Goal: Task Accomplishment & Management: Complete application form

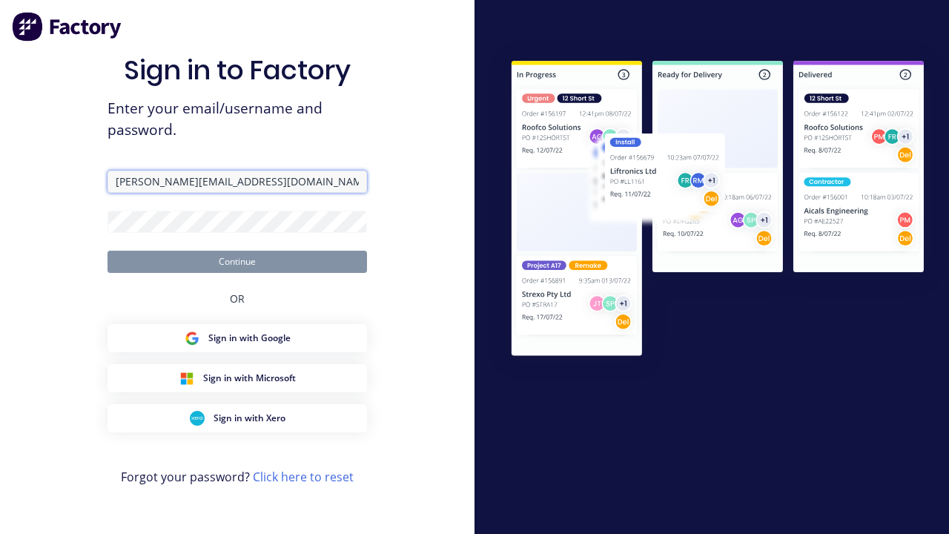
type input "[PERSON_NAME][EMAIL_ADDRESS][DOMAIN_NAME]"
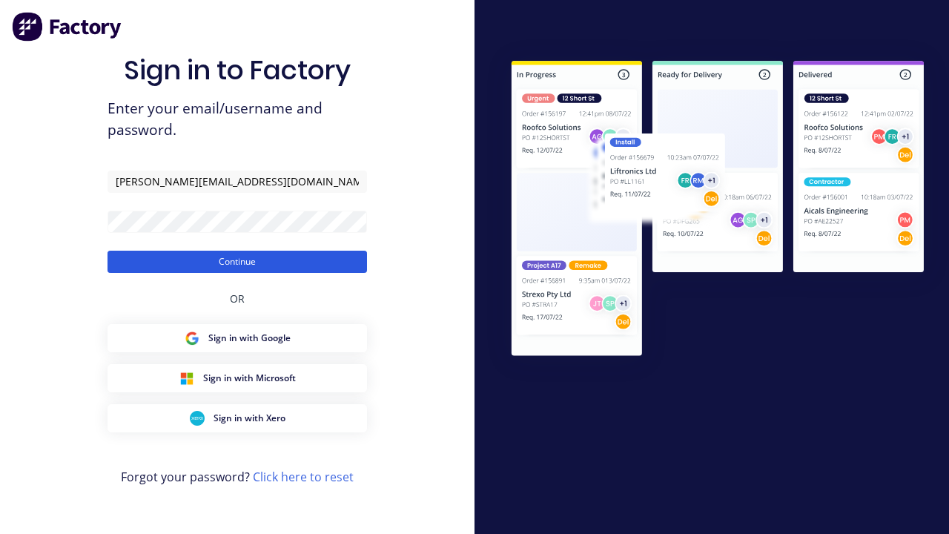
click at [237, 261] on button "Continue" at bounding box center [236, 262] width 259 height 22
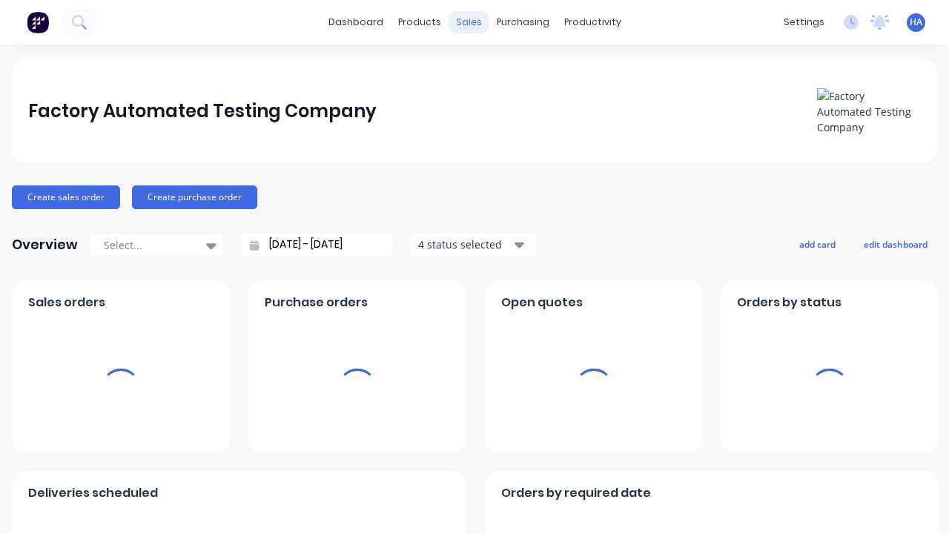
click at [468, 22] on div "sales" at bounding box center [468, 22] width 41 height 22
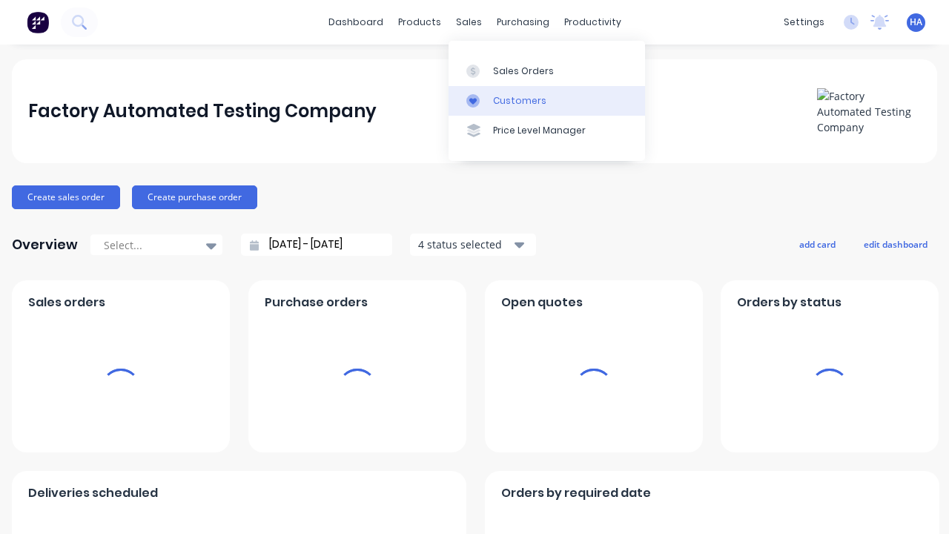
click at [546, 100] on link "Customers" at bounding box center [546, 101] width 196 height 30
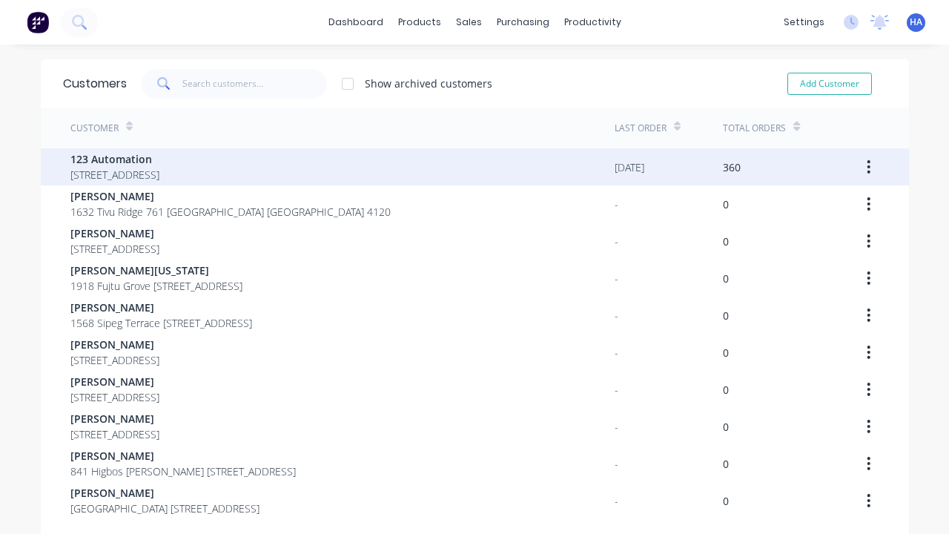
click at [159, 159] on span "123 Automation" at bounding box center [114, 159] width 89 height 16
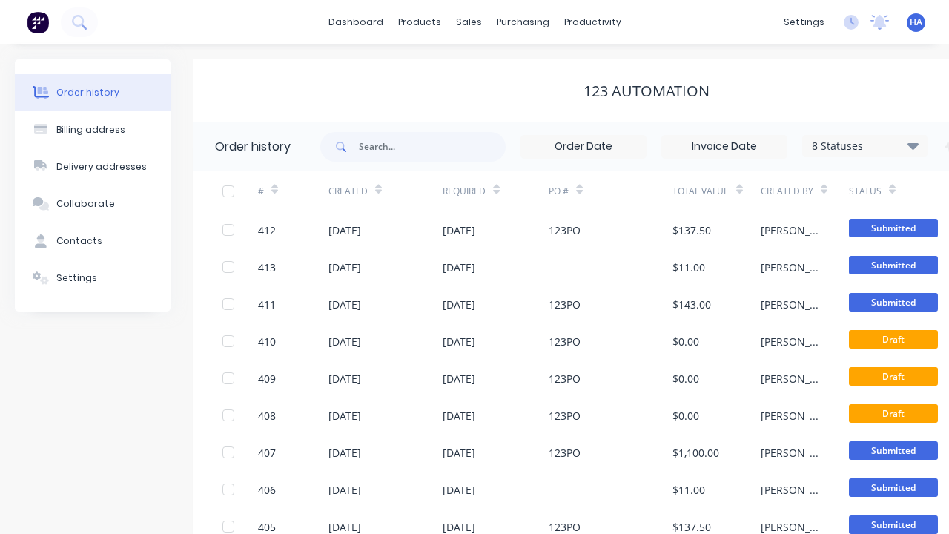
scroll to position [0, 151]
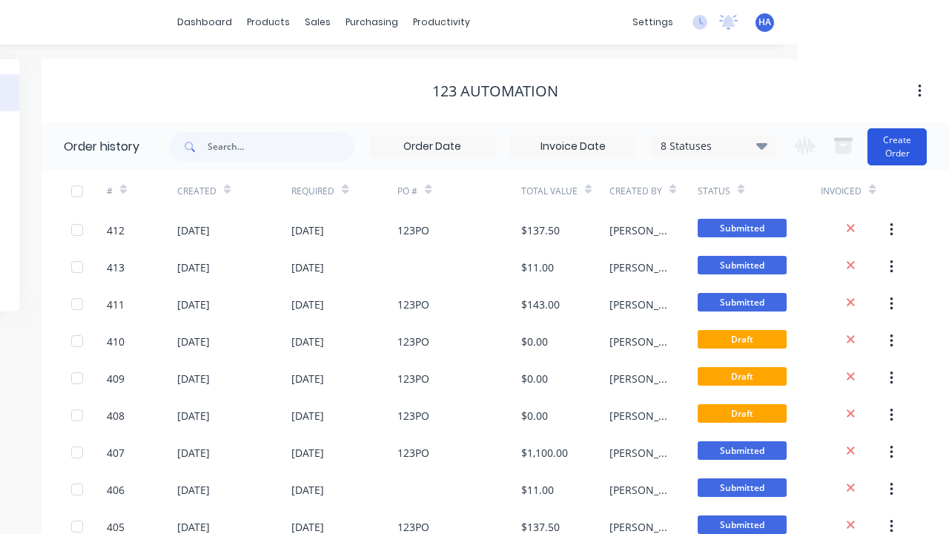
click at [897, 146] on button "Create Order" at bounding box center [896, 146] width 59 height 37
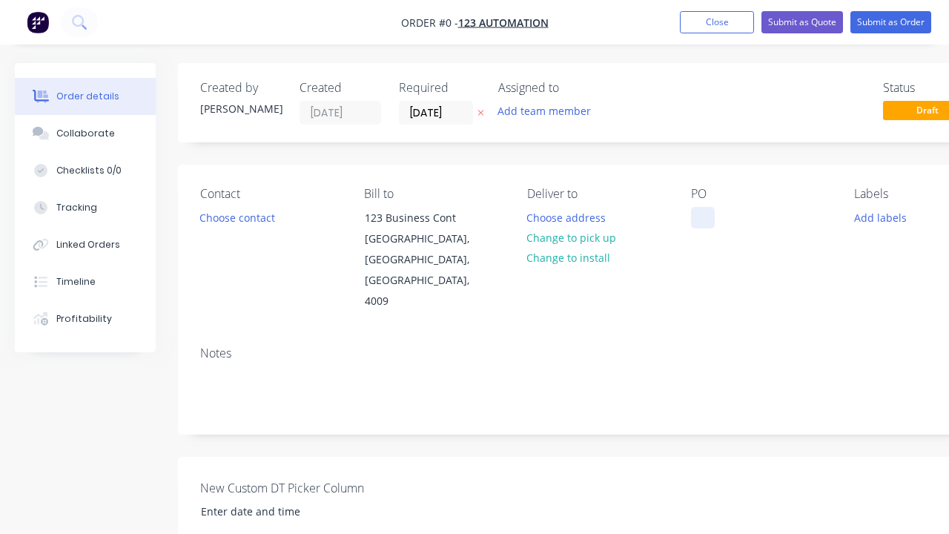
click at [702, 217] on div at bounding box center [703, 217] width 24 height 21
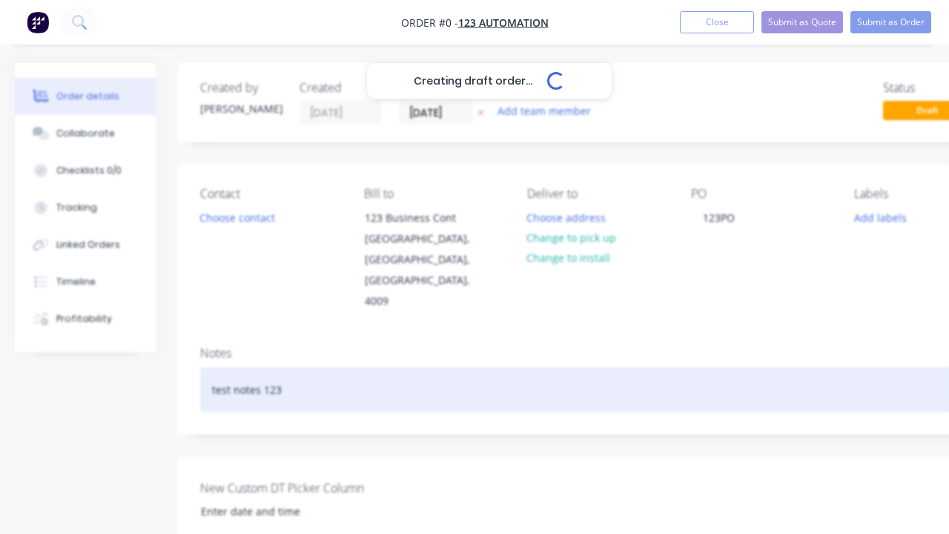
scroll to position [0, 45]
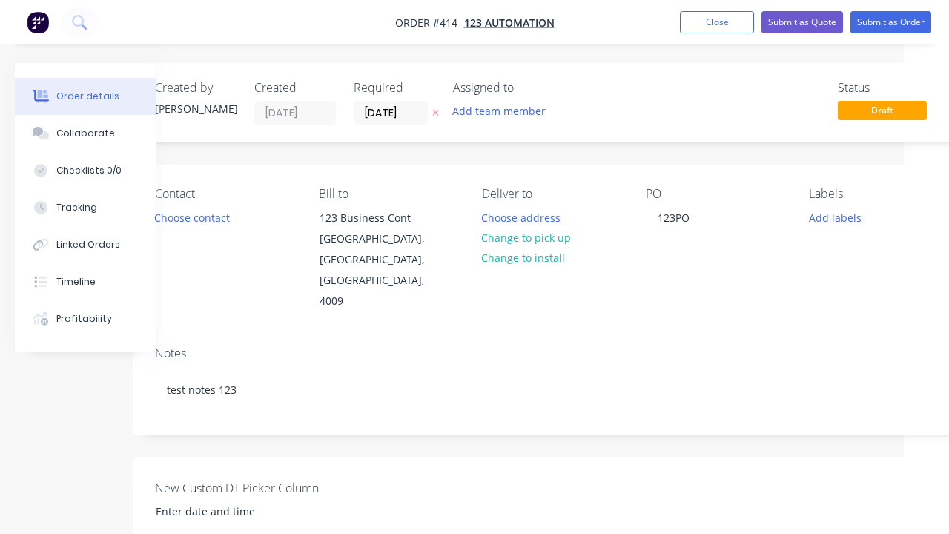
scroll to position [84, 45]
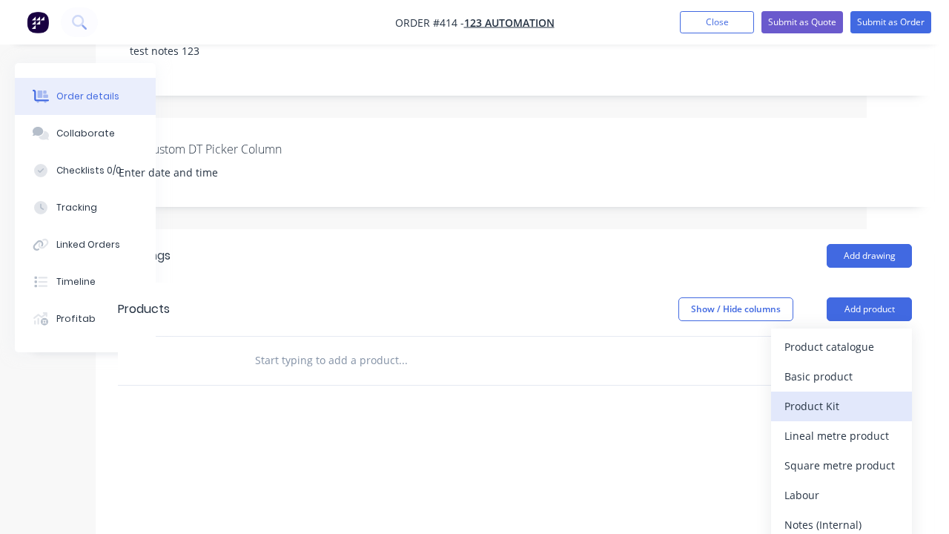
click at [841, 395] on div "Product Kit" at bounding box center [841, 405] width 114 height 21
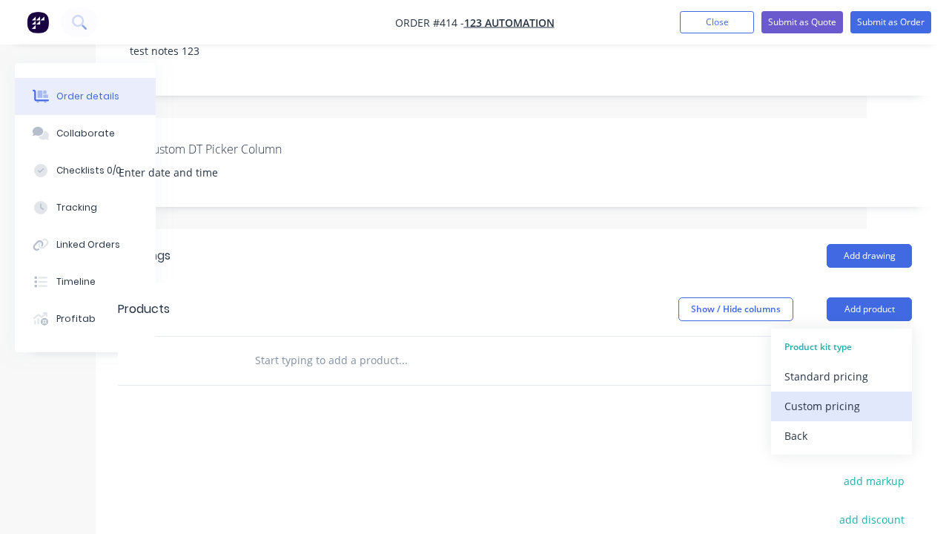
click at [841, 395] on div "Custom pricing" at bounding box center [841, 405] width 114 height 21
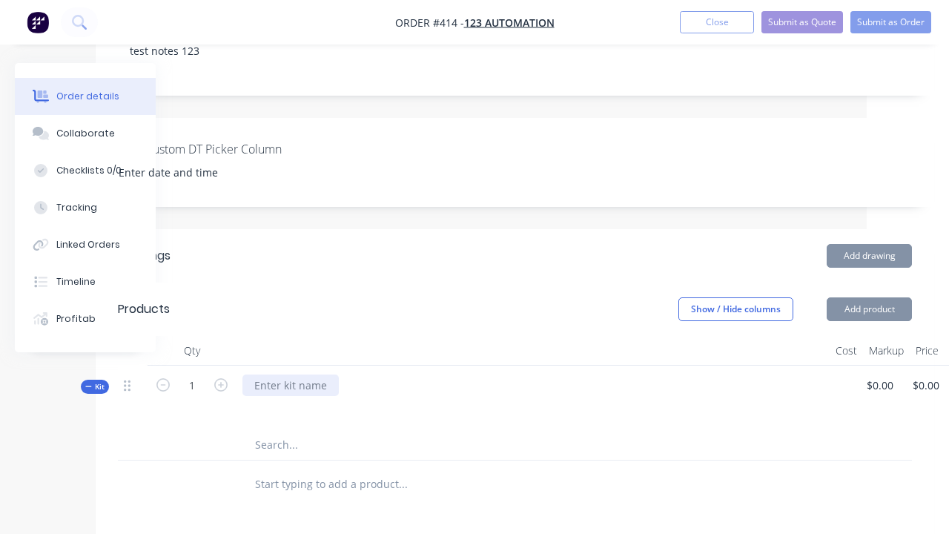
click at [291, 374] on div at bounding box center [290, 384] width 96 height 21
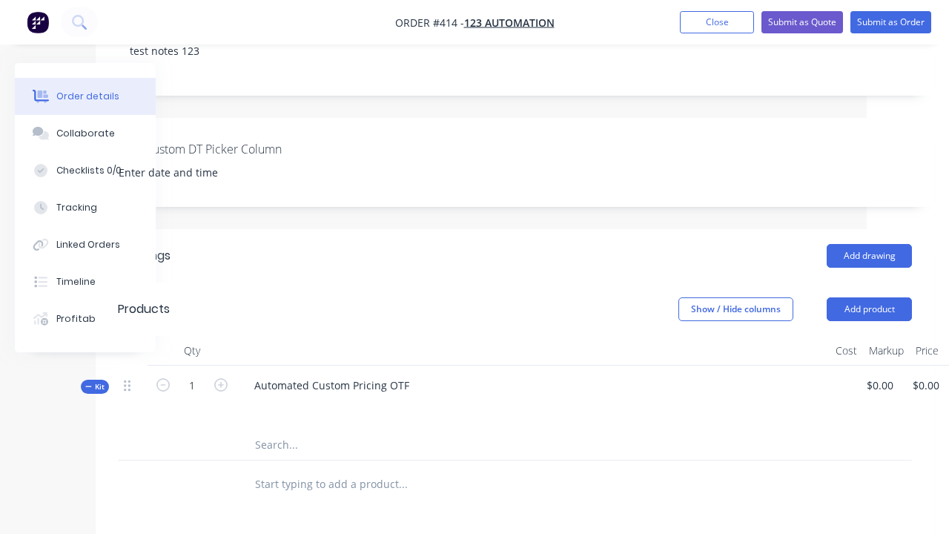
click at [948, 381] on icon "button" at bounding box center [964, 387] width 3 height 13
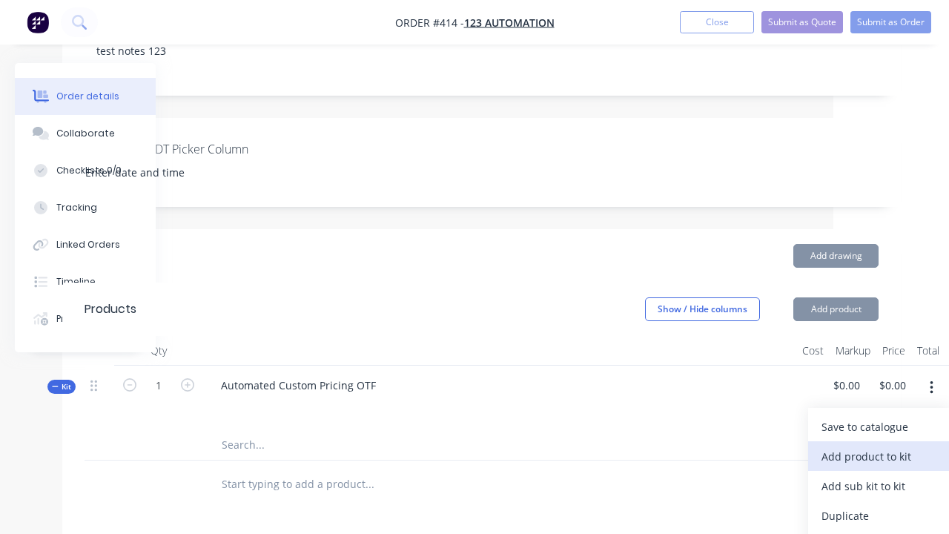
click at [878, 445] on div "Add product to kit" at bounding box center [878, 455] width 114 height 21
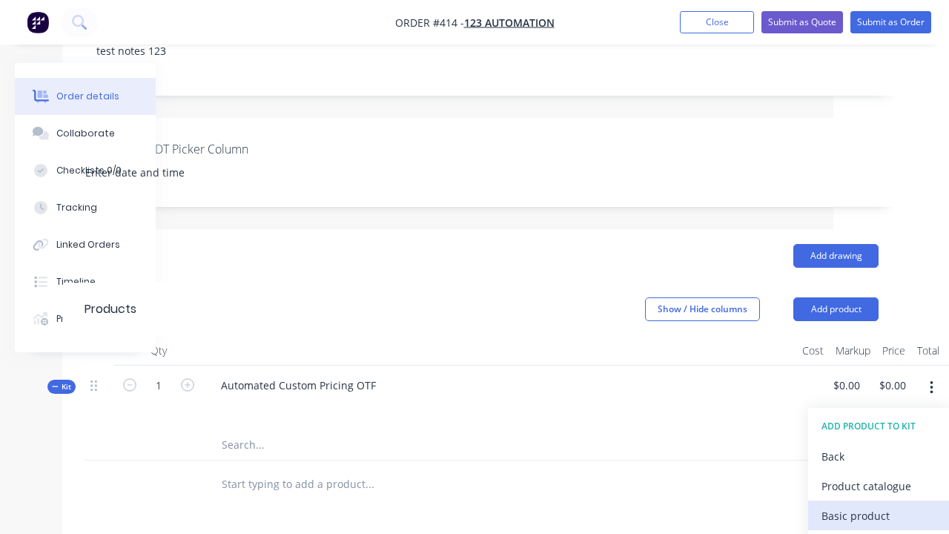
click at [878, 505] on div "Basic product" at bounding box center [878, 515] width 114 height 21
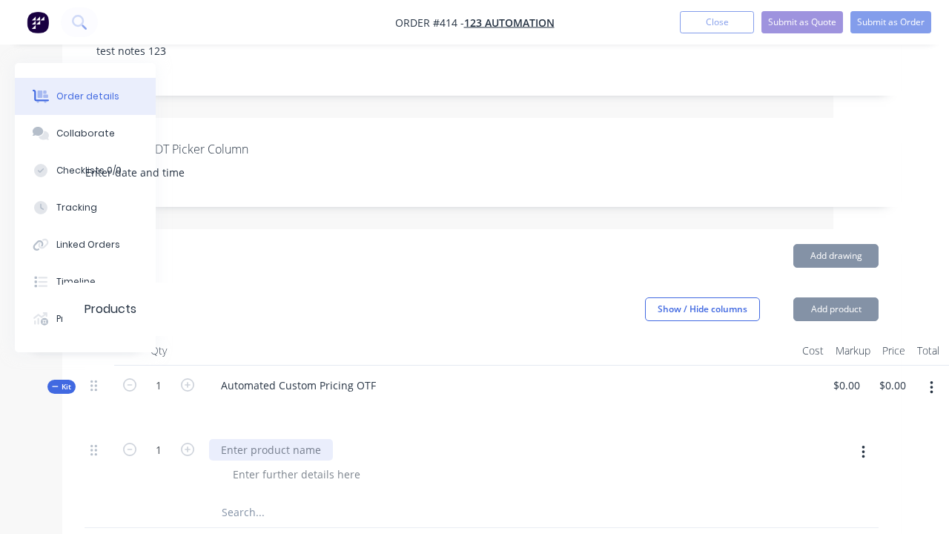
click at [271, 439] on div at bounding box center [271, 449] width 124 height 21
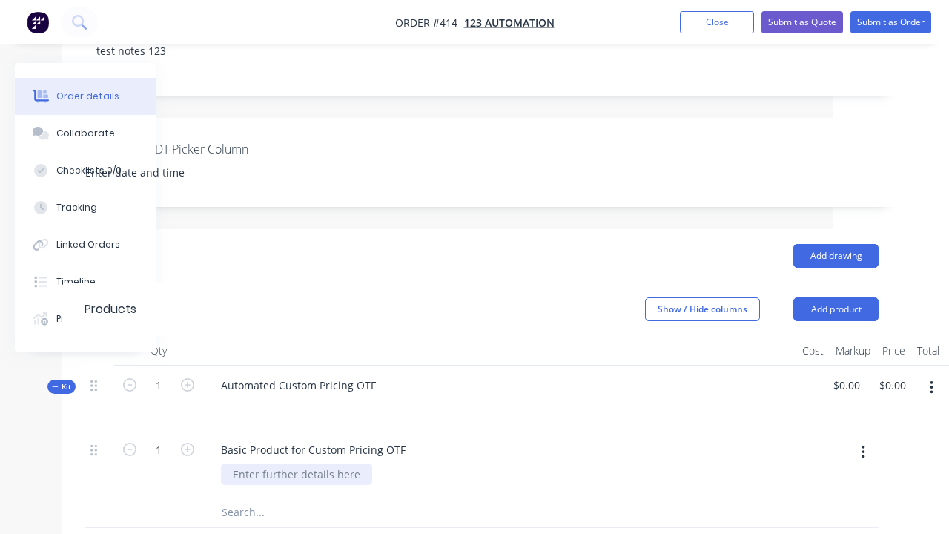
click at [296, 463] on div at bounding box center [296, 473] width 151 height 21
click at [849, 365] on div "Kit 1 Automated Custom Pricing OTF $0.00 $0.00 $0.00 $0.00" at bounding box center [481, 397] width 794 height 64
click at [474, 297] on div "Show / Hide columns Add product" at bounding box center [565, 309] width 625 height 24
type input "$1,000.00"
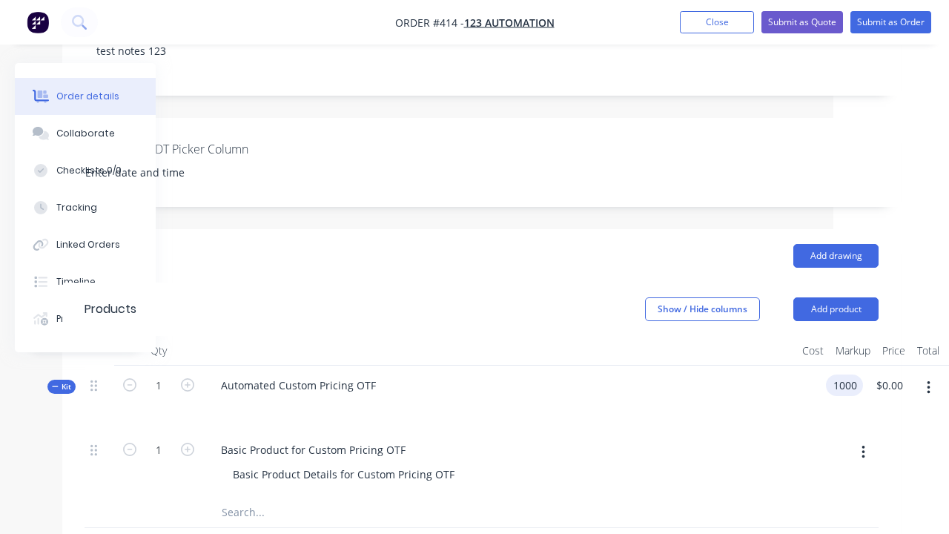
type input "$1,000.00"
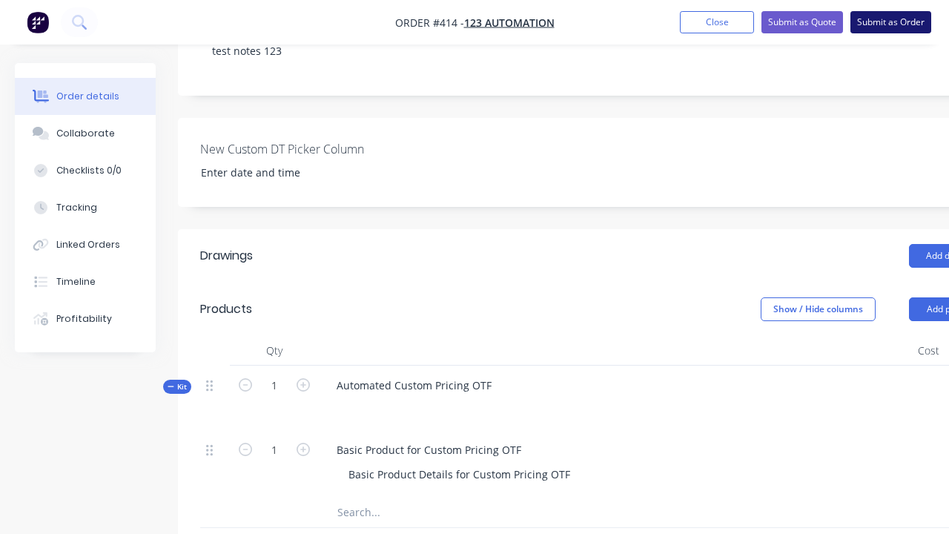
click at [890, 22] on button "Submit as Order" at bounding box center [890, 22] width 81 height 22
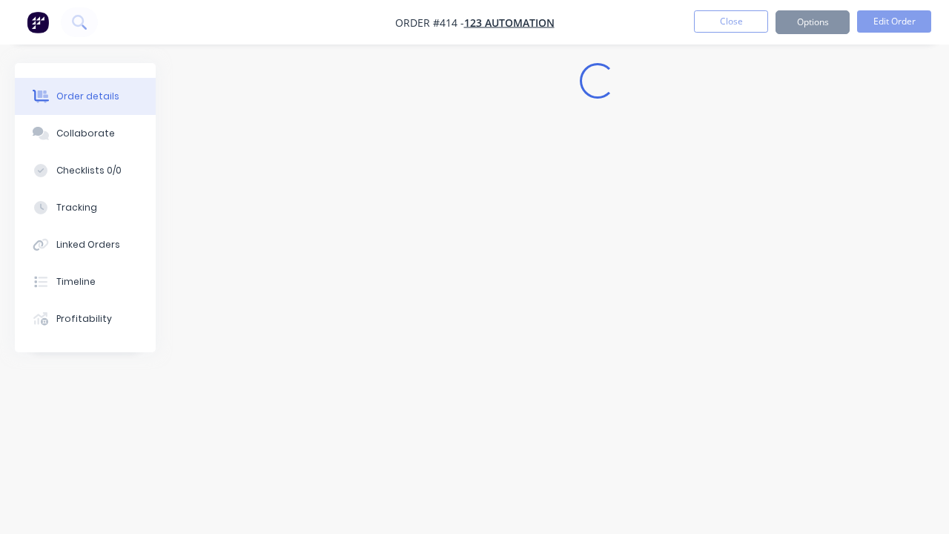
scroll to position [0, 0]
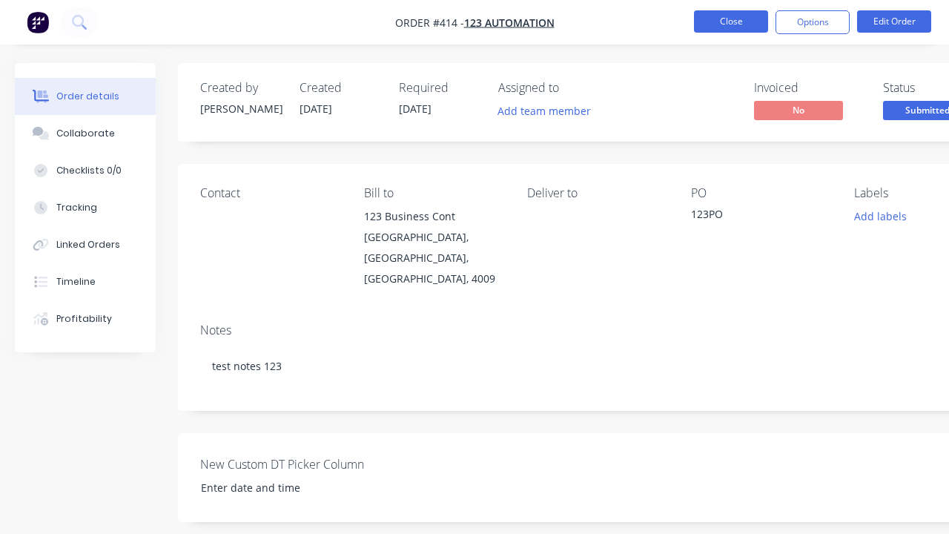
click at [731, 21] on button "Close" at bounding box center [731, 21] width 74 height 22
